Goal: Navigation & Orientation: Understand site structure

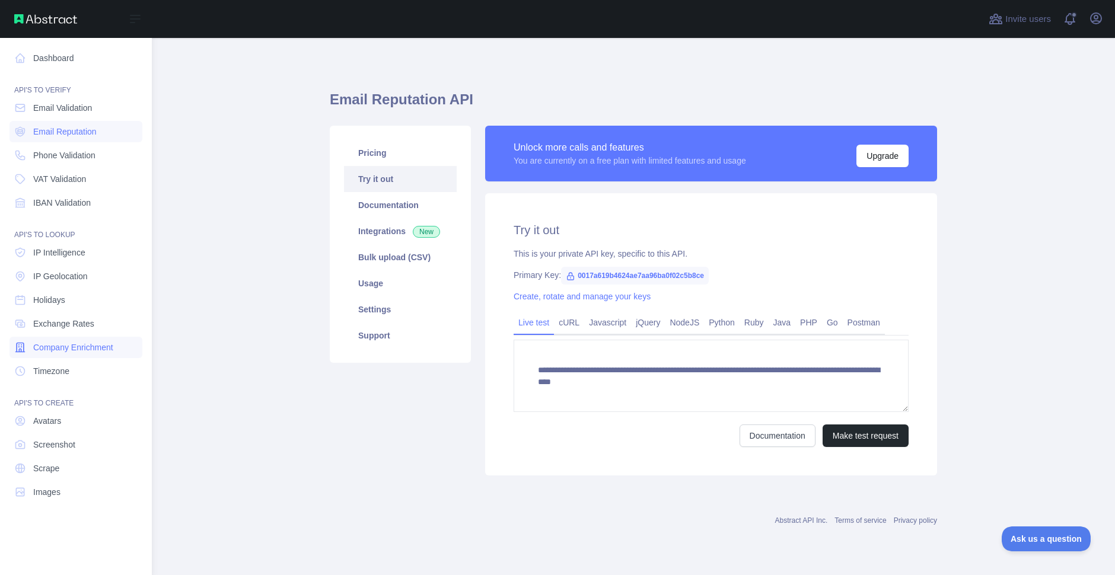
click at [86, 348] on span "Company Enrichment" at bounding box center [73, 348] width 80 height 12
click at [79, 256] on span "IP Intelligence" at bounding box center [59, 253] width 52 height 12
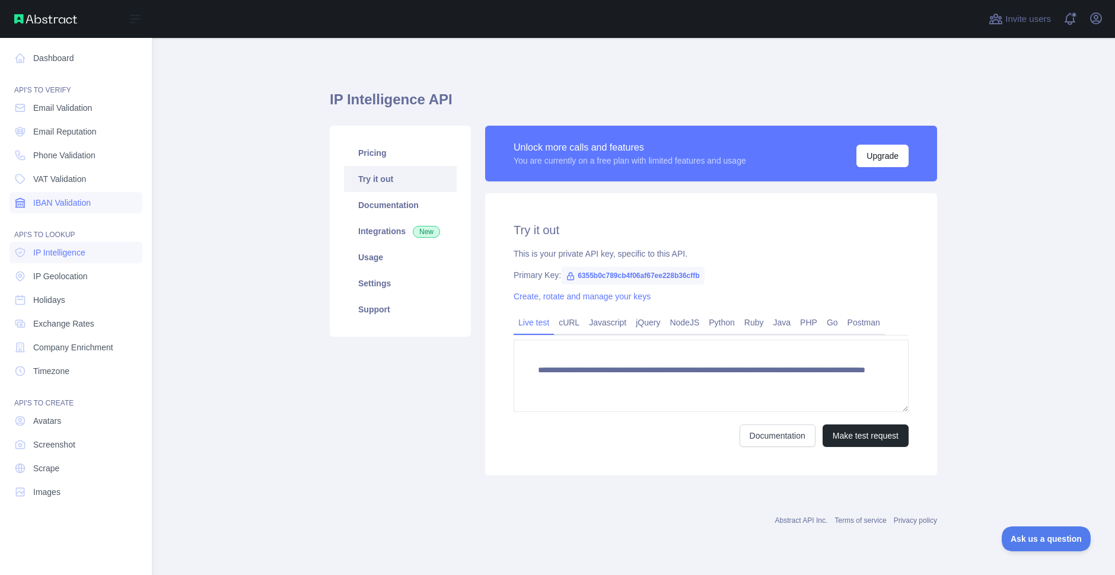
click at [47, 208] on span "IBAN Validation" at bounding box center [62, 203] width 58 height 12
click at [67, 251] on span "IP Intelligence" at bounding box center [59, 253] width 52 height 12
click at [57, 180] on span "VAT Validation" at bounding box center [59, 179] width 53 height 12
click at [68, 251] on span "IP Intelligence" at bounding box center [59, 253] width 52 height 12
